Goal: Task Accomplishment & Management: Manage account settings

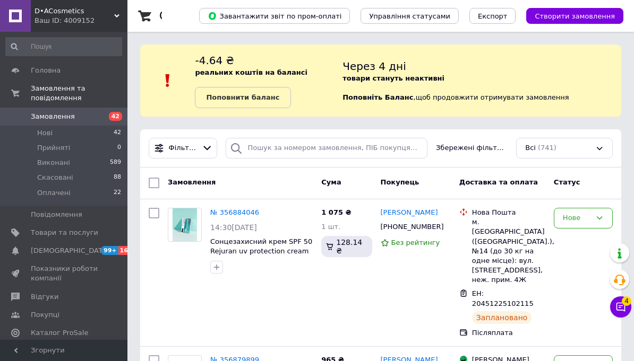
click at [345, 136] on div "Фільтри Збережені фільтри: Всі (741)" at bounding box center [380, 149] width 481 height 38
click at [399, 148] on input "search" at bounding box center [327, 148] width 202 height 21
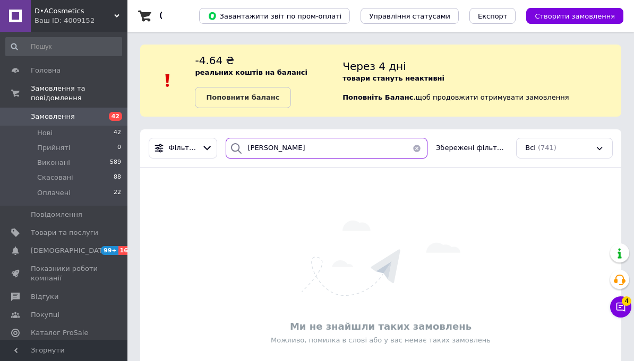
type input "[PERSON_NAME]"
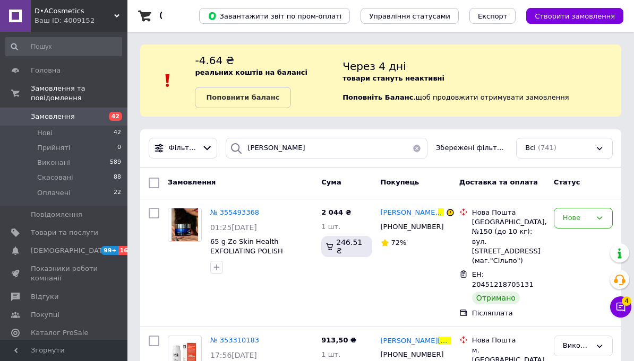
scroll to position [34, 0]
click at [418, 151] on button "button" at bounding box center [416, 148] width 21 height 21
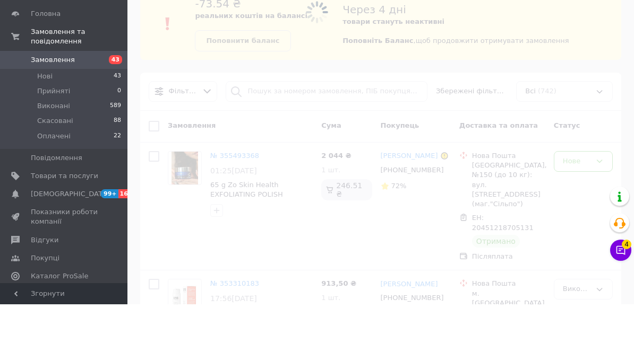
click at [99, 108] on link "Замовлення 43" at bounding box center [63, 117] width 127 height 18
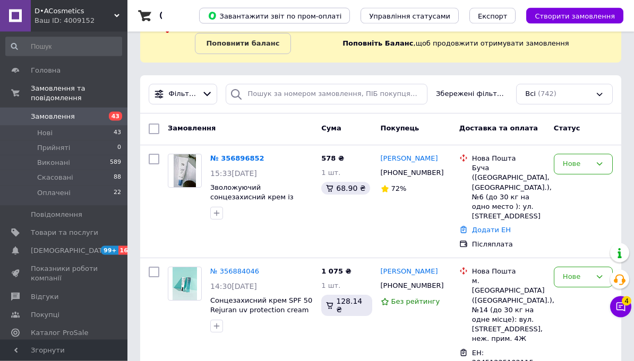
scroll to position [54, 0]
click at [248, 161] on link "№ 356896852" at bounding box center [237, 158] width 54 height 8
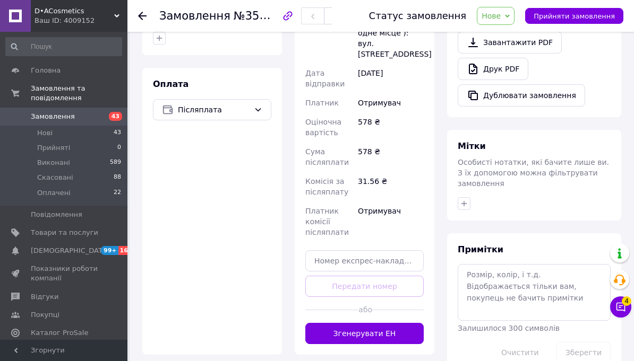
scroll to position [417, 0]
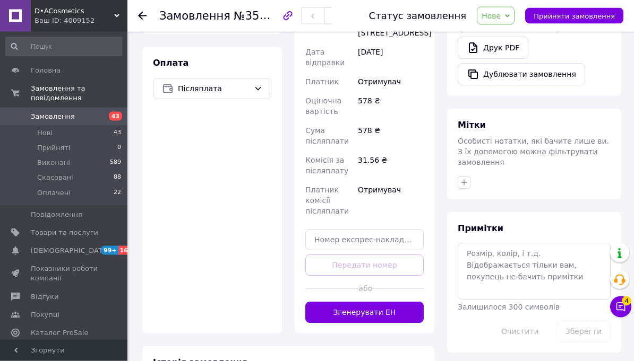
click at [403, 315] on button "Згенерувати ЕН" at bounding box center [364, 313] width 118 height 21
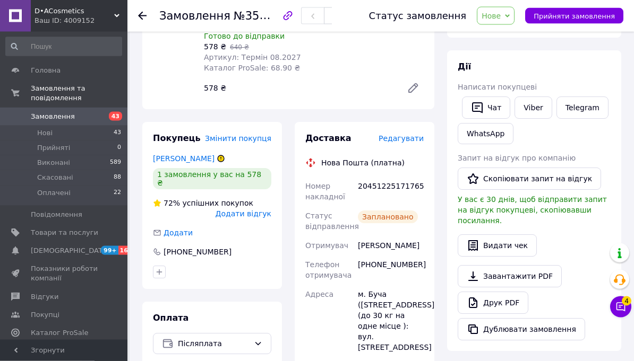
scroll to position [0, 0]
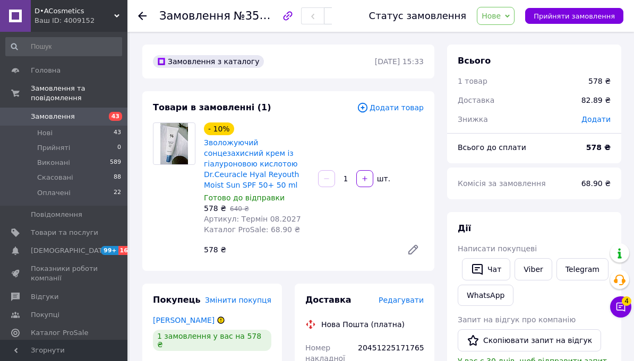
click at [103, 118] on span "43" at bounding box center [112, 117] width 29 height 10
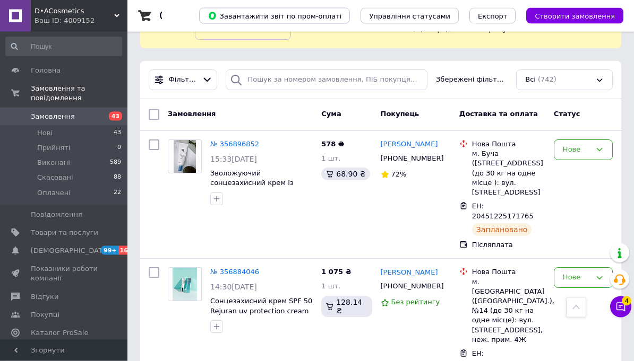
scroll to position [68, 0]
click at [108, 119] on span "43" at bounding box center [112, 117] width 29 height 10
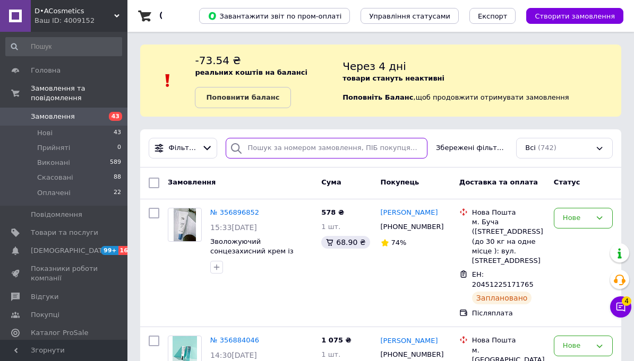
click at [283, 149] on input "search" at bounding box center [327, 148] width 202 height 21
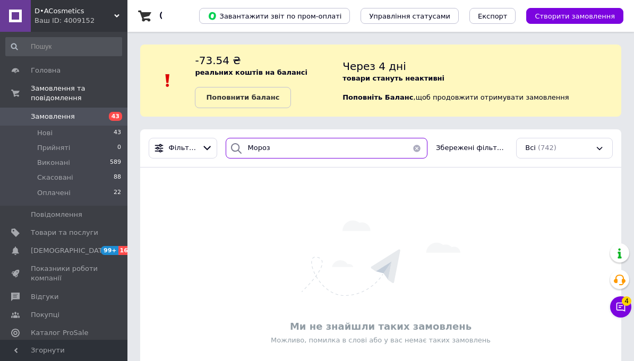
type input "Мороз"
click at [413, 148] on button "button" at bounding box center [416, 148] width 21 height 21
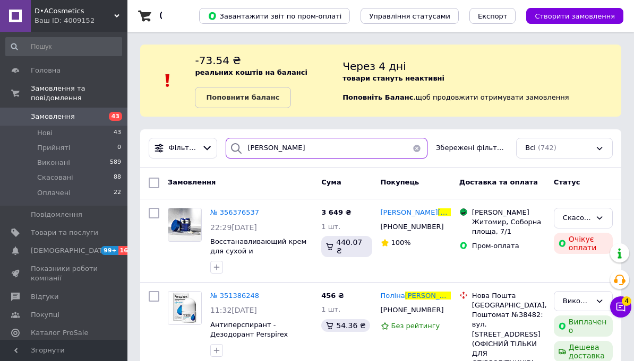
type input "Костюк"
click at [414, 144] on button "button" at bounding box center [416, 148] width 21 height 21
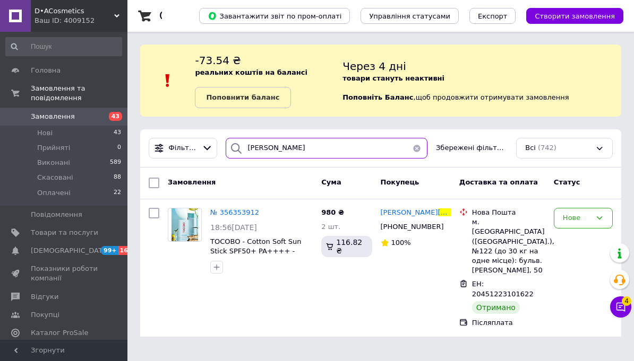
type input "Марушко"
click at [597, 215] on icon at bounding box center [599, 218] width 8 height 8
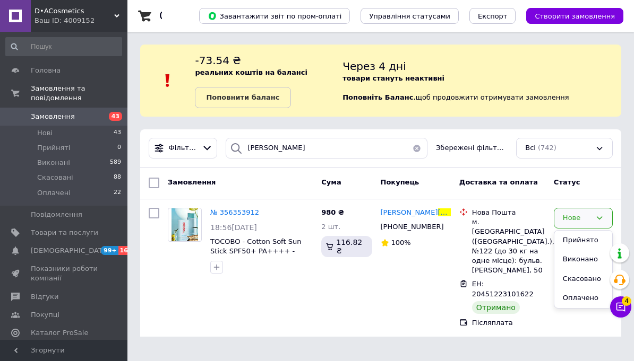
click at [583, 253] on li "Виконано" at bounding box center [583, 260] width 58 height 20
click at [114, 121] on link "Замовлення 43" at bounding box center [63, 117] width 127 height 18
